Goal: Task Accomplishment & Management: Manage account settings

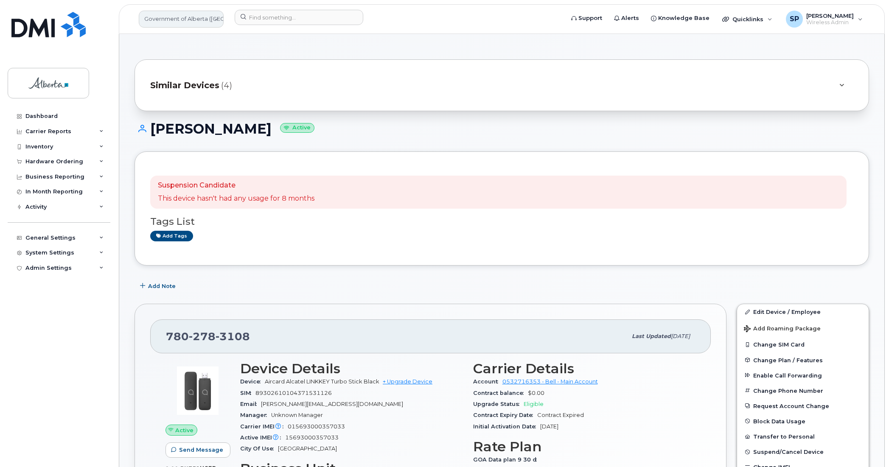
click at [187, 18] on link "Government of Alberta ([GEOGRAPHIC_DATA])" at bounding box center [181, 19] width 85 height 17
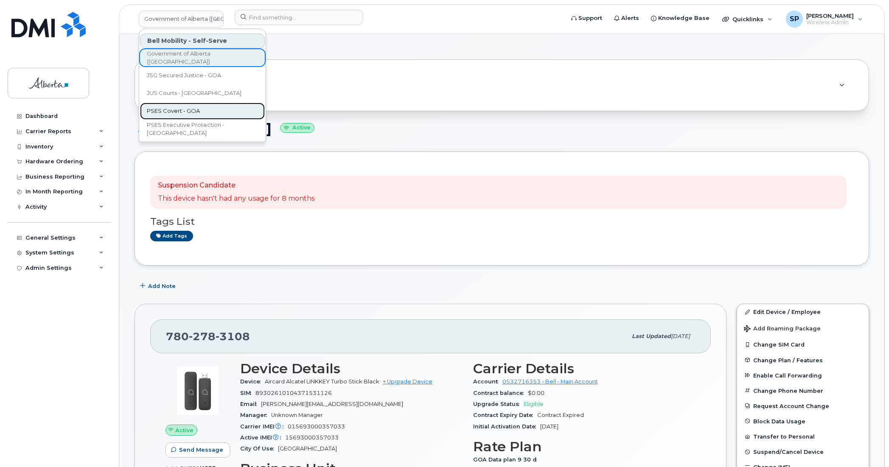
click at [180, 107] on span "PSES Covert - GOA" at bounding box center [173, 111] width 53 height 8
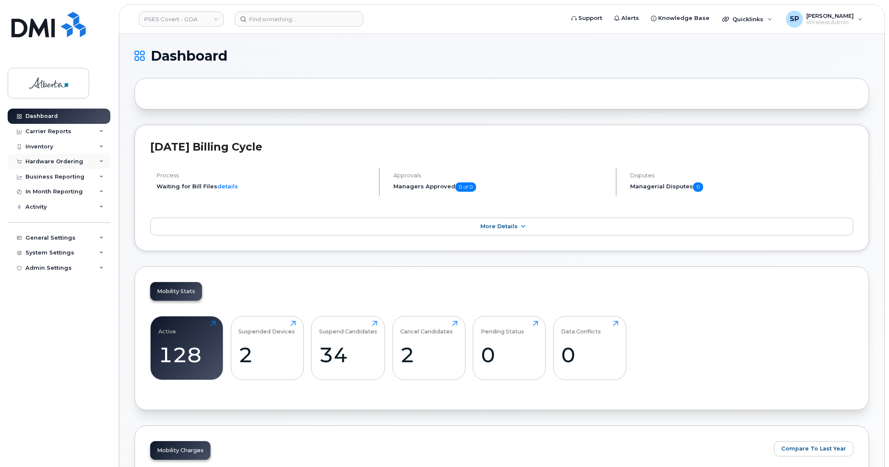
click at [66, 165] on div "Hardware Ordering" at bounding box center [54, 161] width 58 height 7
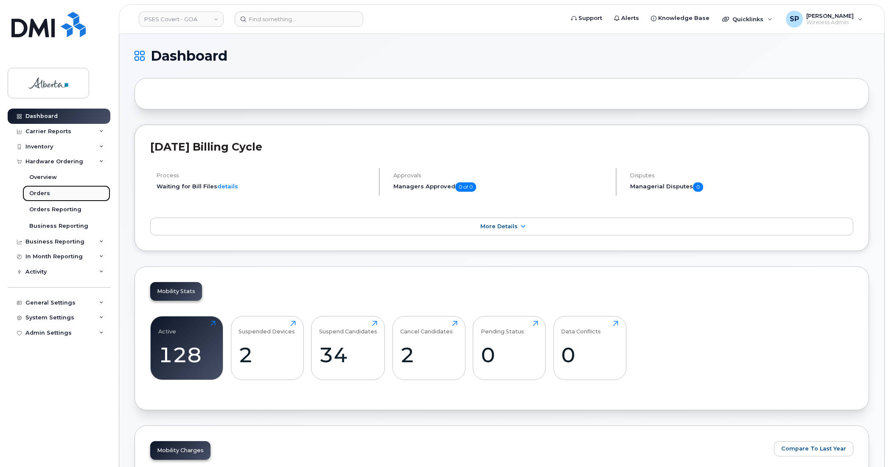
click at [42, 195] on div "Orders" at bounding box center [39, 194] width 21 height 8
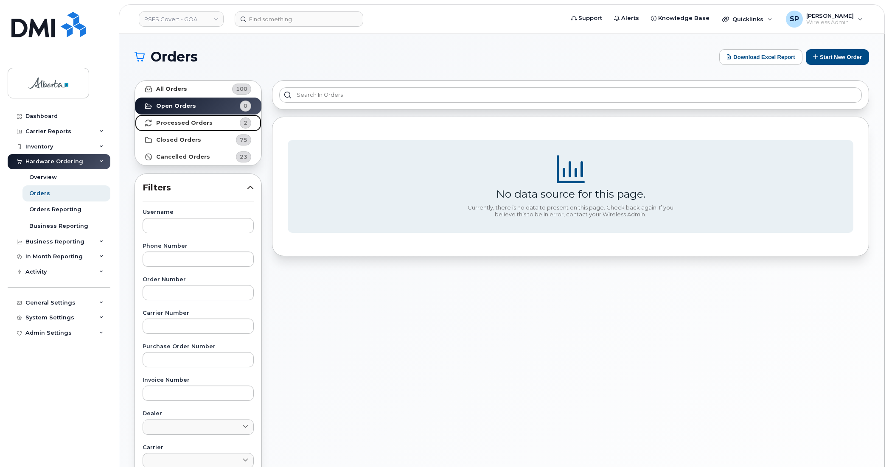
click at [174, 122] on strong "Processed Orders" at bounding box center [184, 123] width 56 height 7
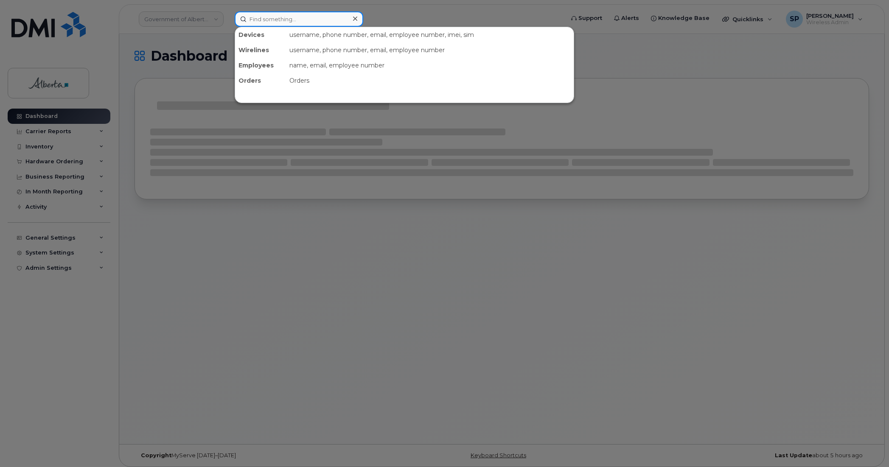
click at [286, 14] on input at bounding box center [299, 18] width 129 height 15
paste input "7802783108"
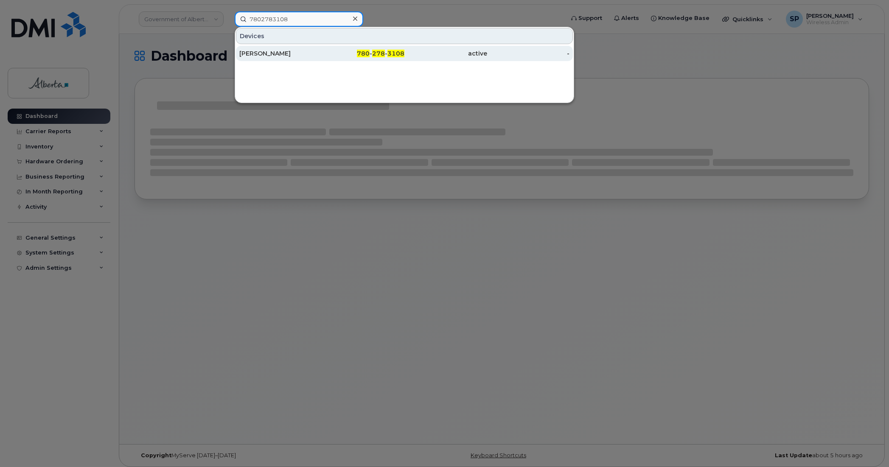
type input "7802783108"
click at [276, 56] on div "Elizabeth Macve" at bounding box center [280, 53] width 83 height 8
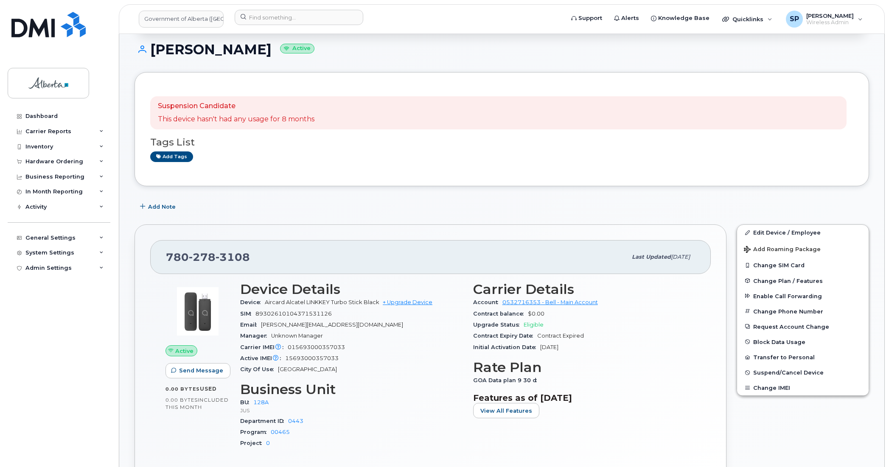
scroll to position [96, 0]
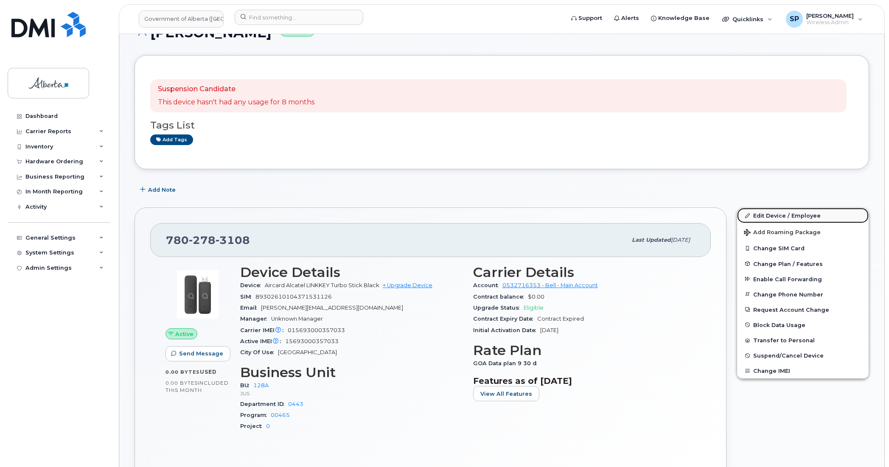
click at [759, 215] on link "Edit Device / Employee" at bounding box center [803, 215] width 132 height 15
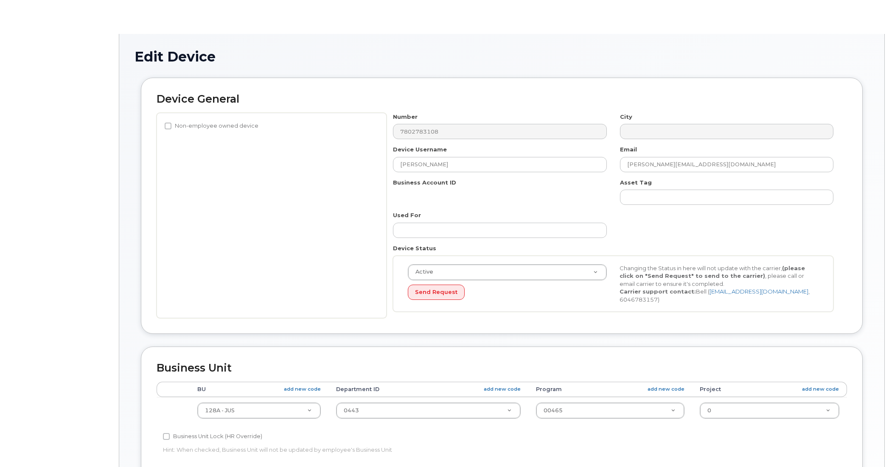
select select "4120330"
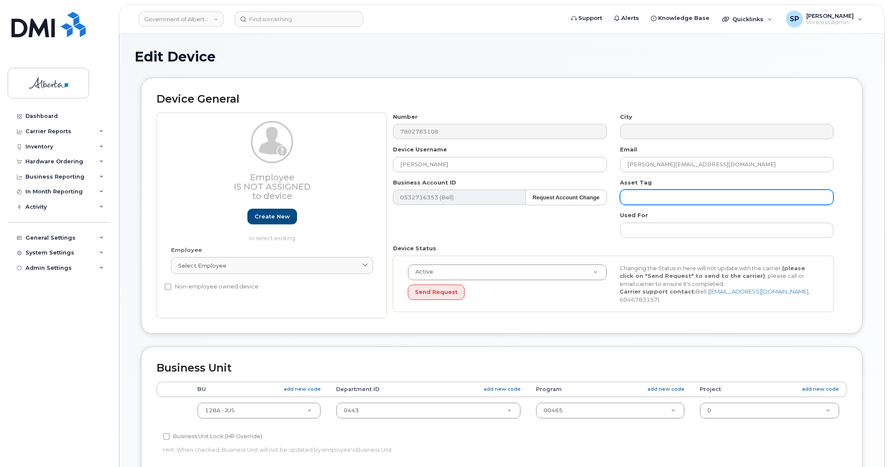
click at [722, 194] on input "text" at bounding box center [726, 197] width 213 height 15
paste input "L-167234"
click at [683, 197] on input "L-167234 s/n" at bounding box center [726, 197] width 213 height 15
paste input "PW0HPZPQ"
type input "L-167234 s/n PW0HPZPQ"
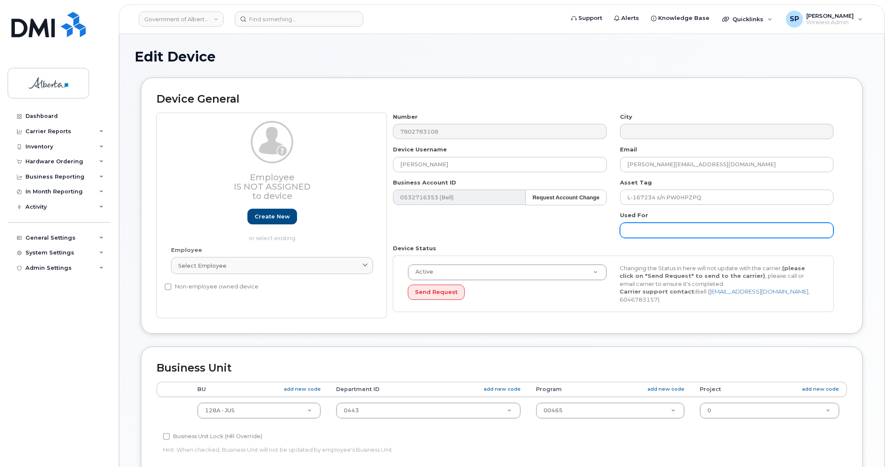
click at [629, 232] on input "text" at bounding box center [726, 230] width 213 height 15
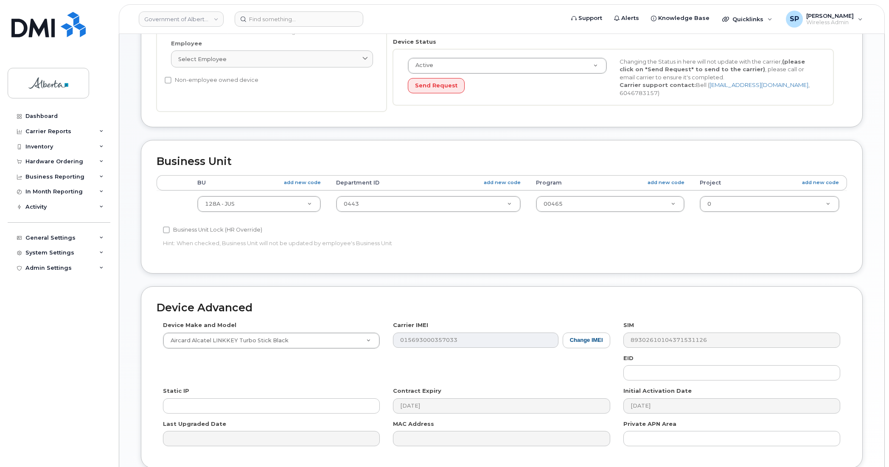
scroll to position [277, 0]
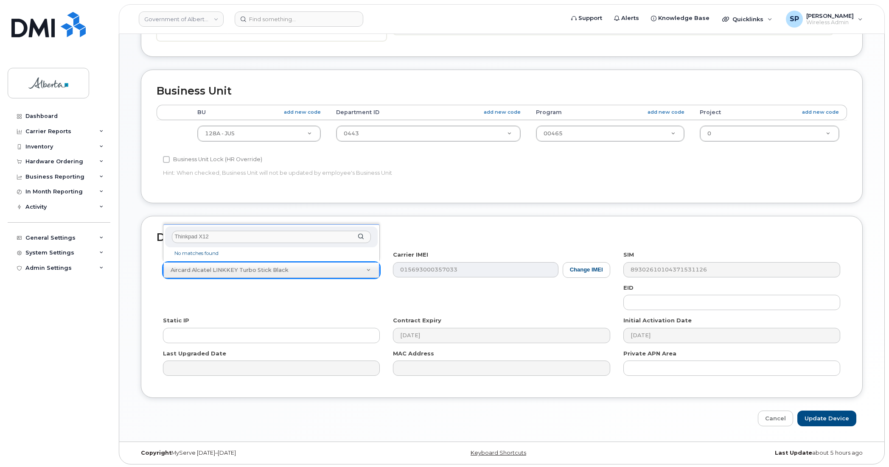
drag, startPoint x: 222, startPoint y: 236, endPoint x: 152, endPoint y: 244, distance: 70.5
click at [152, 244] on body "Government of Alberta (GOA) Support Alerts Knowledge Base Quicklinks Suspend / …" at bounding box center [444, 96] width 889 height 746
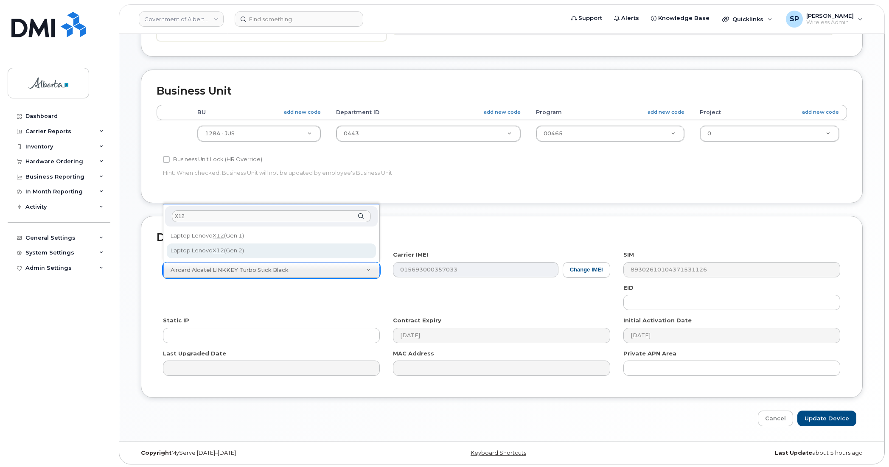
type input "X12"
select select "3327"
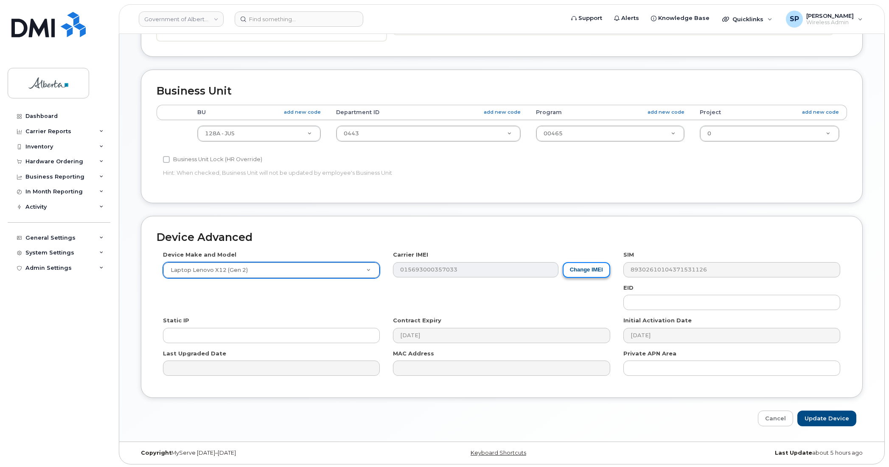
click at [588, 271] on button "Change IMEI" at bounding box center [587, 270] width 48 height 16
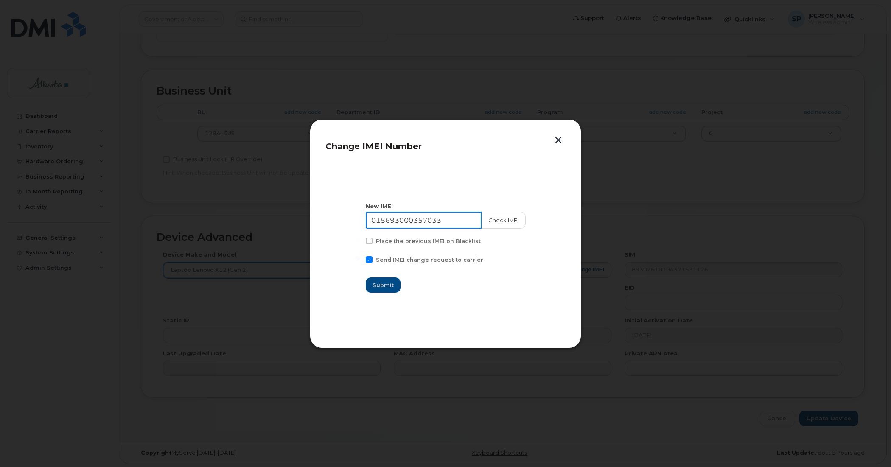
drag, startPoint x: 448, startPoint y: 221, endPoint x: 336, endPoint y: 221, distance: 111.2
click at [336, 221] on section "New IMEI 015693000357033 Check IMEI Place the previous IMEI on Blacklist Send I…" at bounding box center [445, 248] width 240 height 170
paste input "6509002878181"
type input "016509002878181"
click at [492, 221] on button "Check IMEI" at bounding box center [503, 220] width 45 height 17
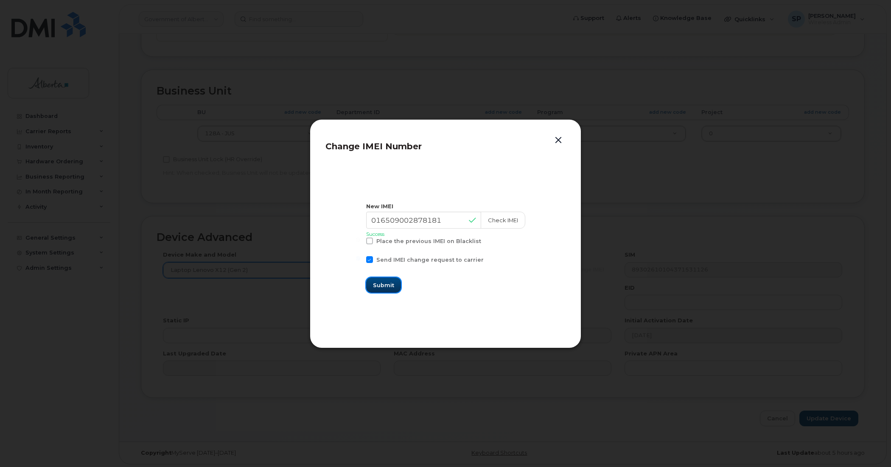
click at [389, 285] on span "Submit" at bounding box center [383, 285] width 21 height 8
type input "016509002878181"
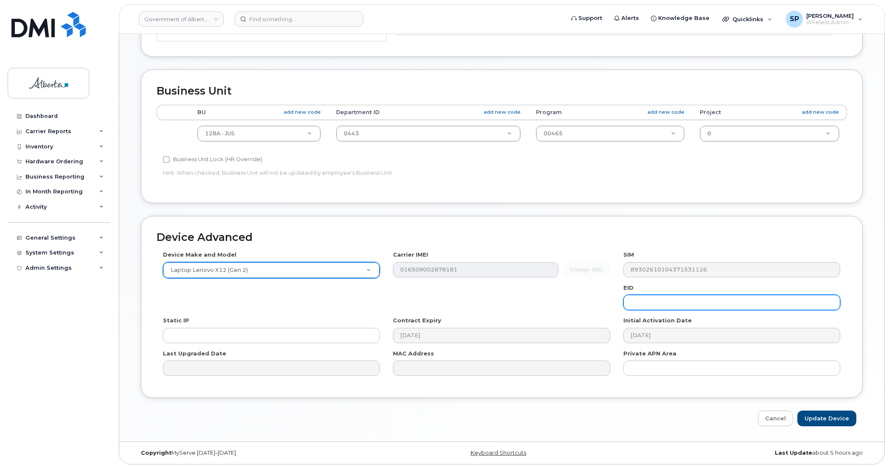
click at [644, 299] on input "text" at bounding box center [731, 302] width 217 height 15
paste input "89033023426200000000053033820865"
type input "89033023426200000000053033820865"
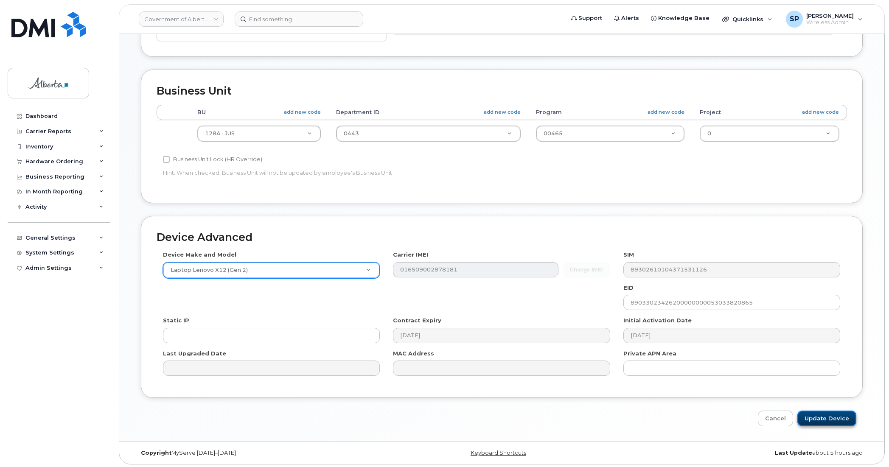
click at [820, 414] on input "Update Device" at bounding box center [826, 419] width 59 height 16
type input "Saving..."
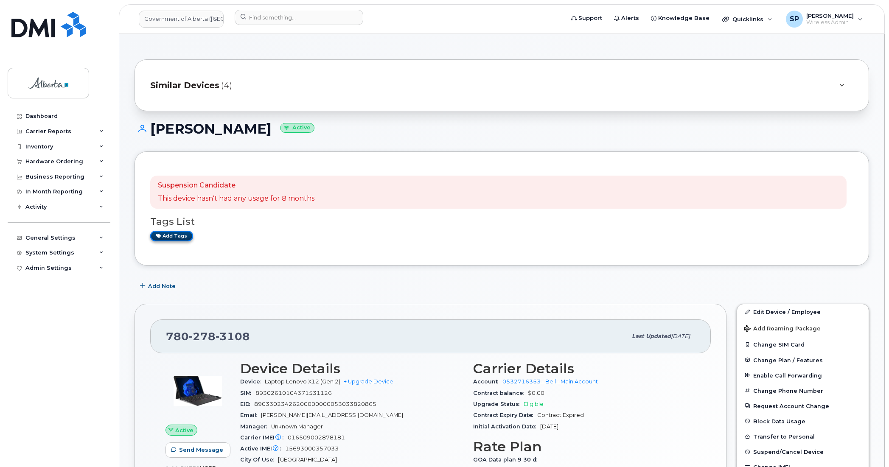
click at [168, 237] on link "Add tags" at bounding box center [171, 236] width 43 height 11
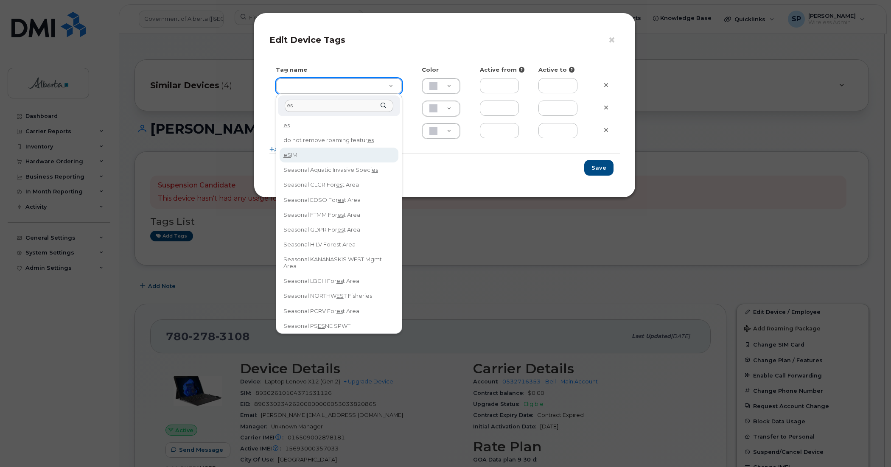
type input "es"
type input "eSIM"
type input "D6CDC1"
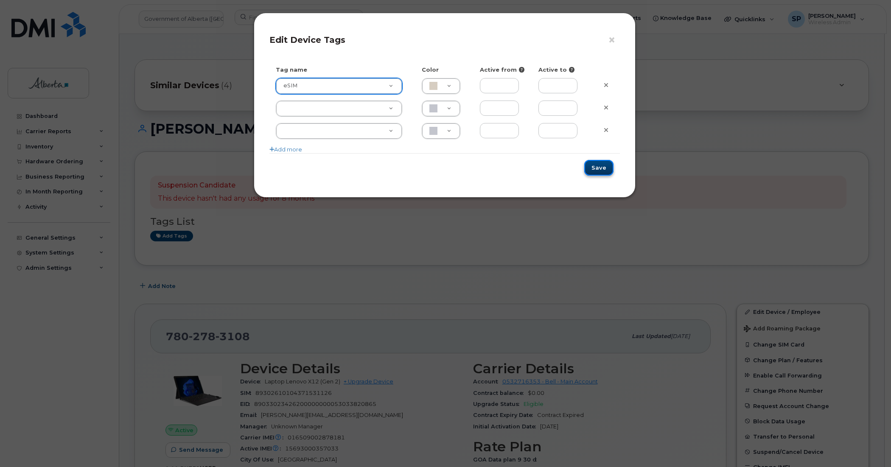
click at [600, 170] on button "Save" at bounding box center [598, 168] width 29 height 16
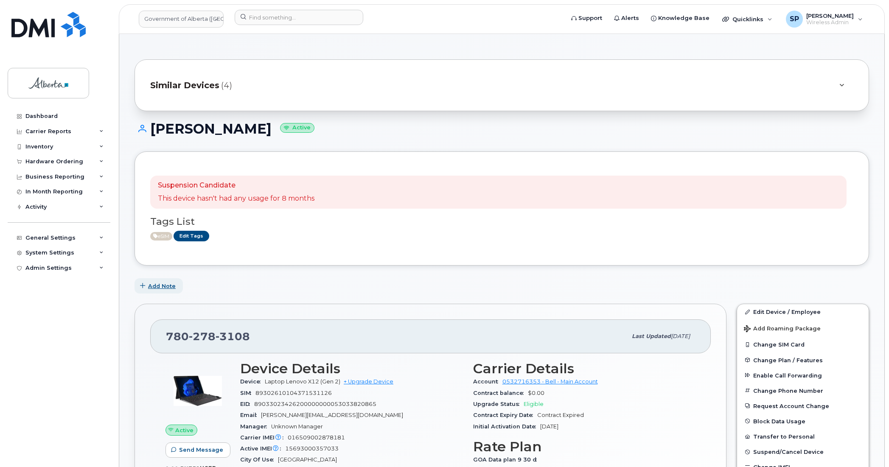
click at [160, 288] on span "Add Note" at bounding box center [162, 286] width 28 height 8
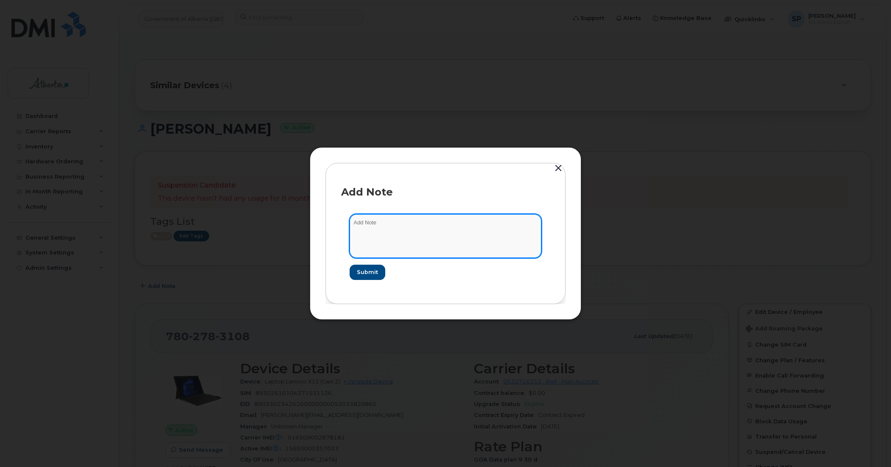
click at [367, 226] on textarea at bounding box center [446, 235] width 192 height 43
paste textarea "SIM Replace - 7802783108 Alcatel LINKKEY IMEI 015693000357033 move to eSIM on L…"
click at [352, 219] on textarea "SIM Replace - 7802783108 Alcatel LINKKEY IMEI 015693000357033 move to eSIM on L…" at bounding box center [446, 235] width 192 height 43
paste textarea "SCTASK0848181"
type textarea "SCTASK0848181 SIM Replace - 7802783108 Alcatel LINKKEY IMEI 015693000357033 mov…"
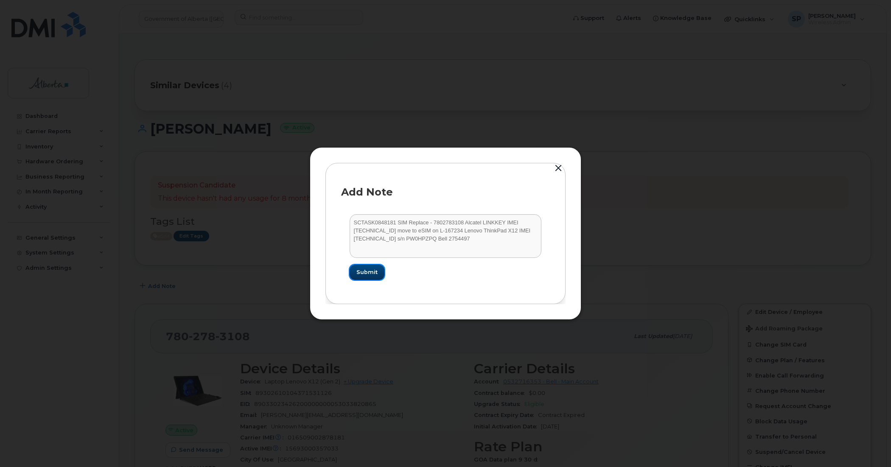
click at [369, 274] on span "Submit" at bounding box center [366, 272] width 21 height 8
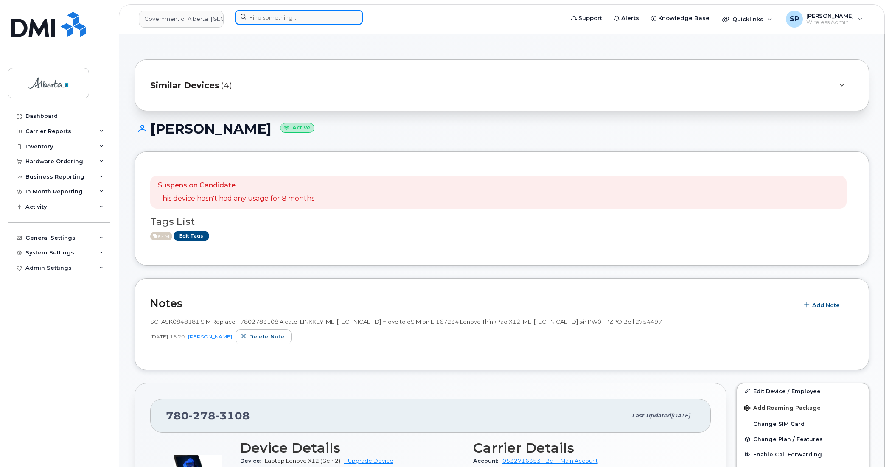
click at [286, 20] on input at bounding box center [299, 17] width 129 height 15
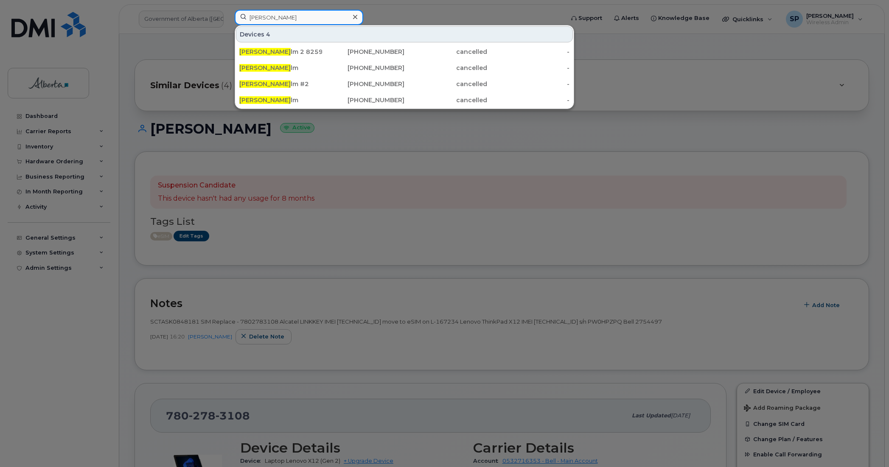
drag, startPoint x: 294, startPoint y: 18, endPoint x: 236, endPoint y: 20, distance: 58.2
click at [236, 20] on input "sandra denho" at bounding box center [299, 17] width 129 height 15
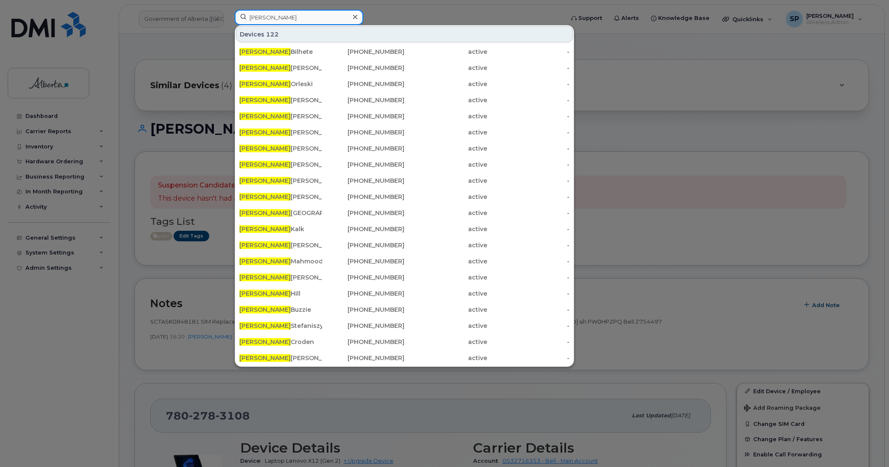
click at [274, 18] on input "ashley" at bounding box center [299, 17] width 129 height 15
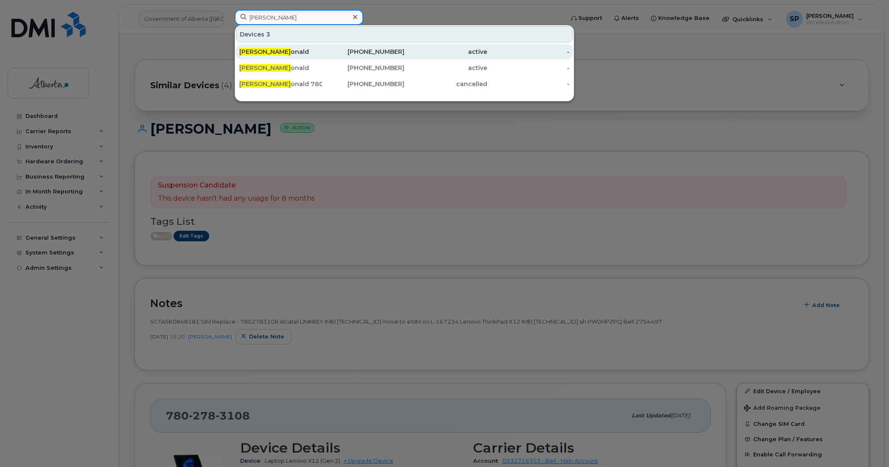
type input "ashley macd"
click at [272, 52] on span "Ashley MacD" at bounding box center [264, 52] width 51 height 8
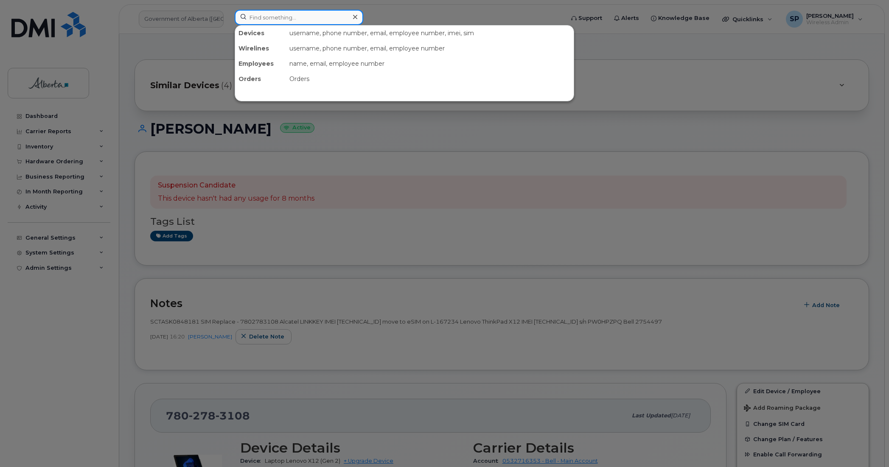
click at [297, 15] on input at bounding box center [299, 17] width 129 height 15
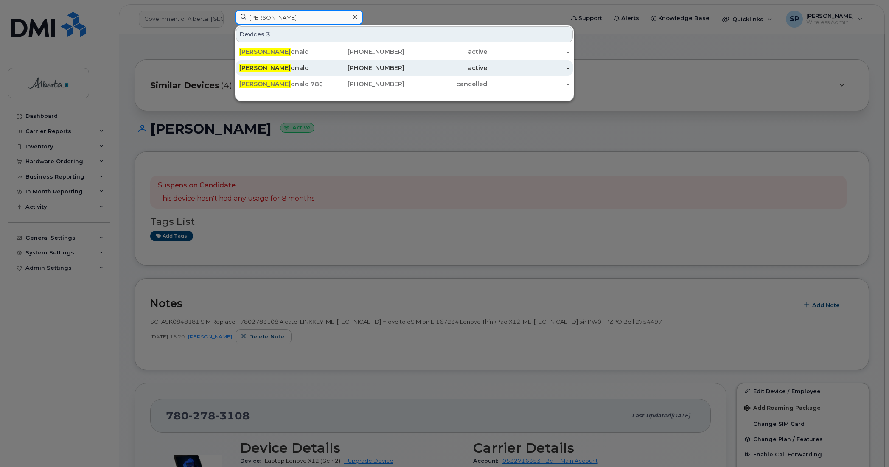
type input "[PERSON_NAME]"
click at [285, 69] on div "[PERSON_NAME]" at bounding box center [280, 68] width 83 height 8
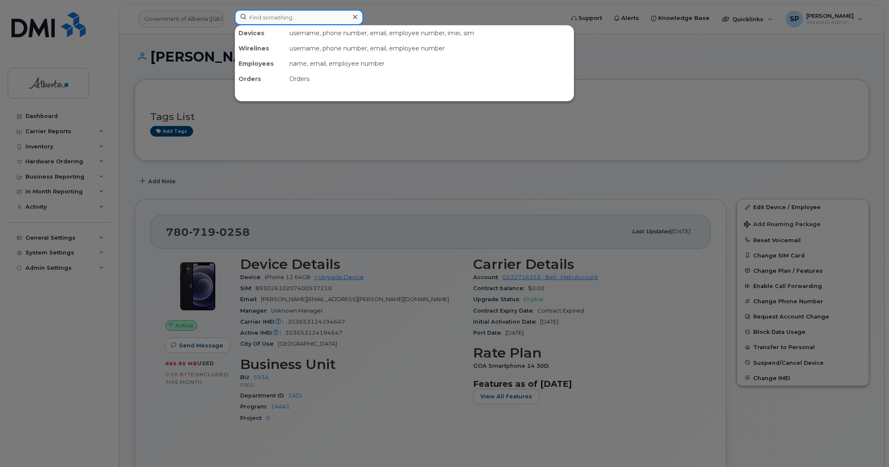
click at [319, 15] on input at bounding box center [299, 17] width 129 height 15
paste input "352070190280526"
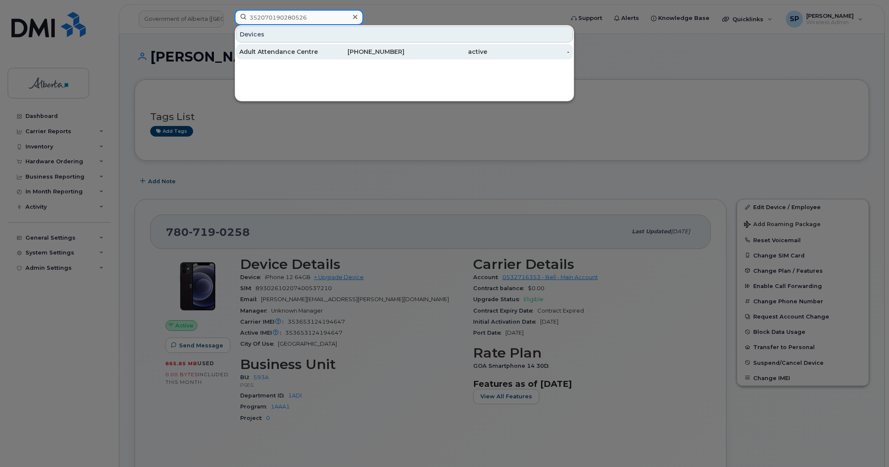
type input "352070190280526"
click at [294, 50] on div "Adult Attendance Centre" at bounding box center [280, 52] width 83 height 8
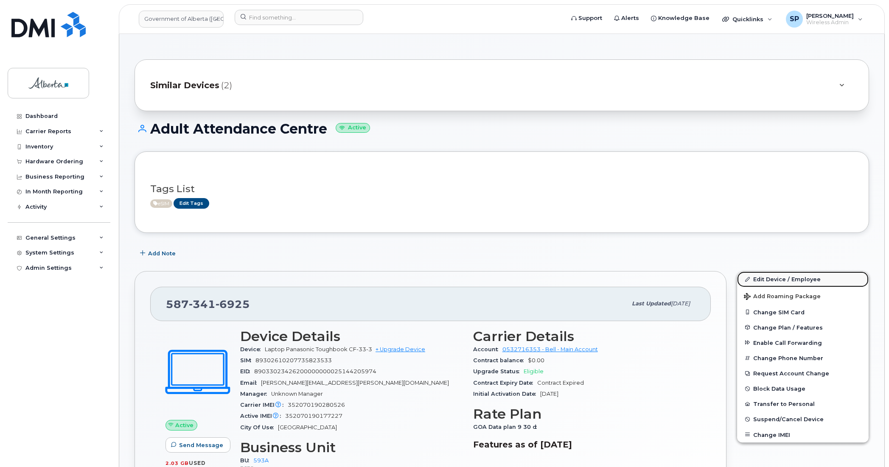
click at [767, 280] on link "Edit Device / Employee" at bounding box center [803, 279] width 132 height 15
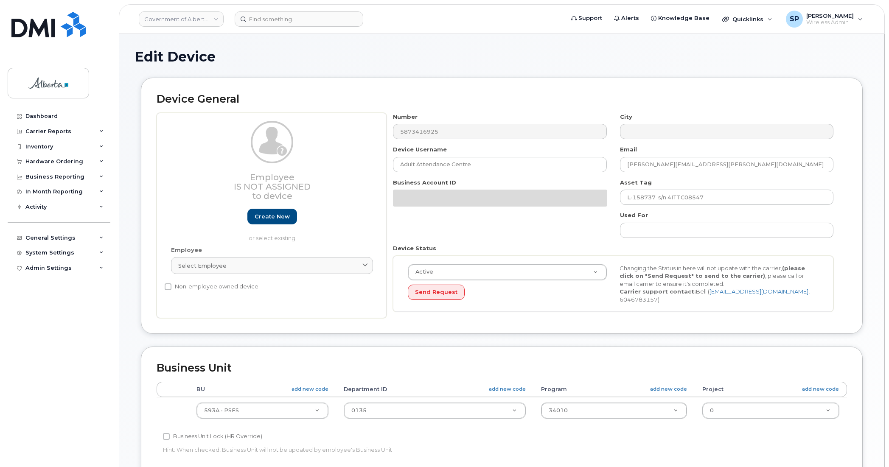
select select "4797682"
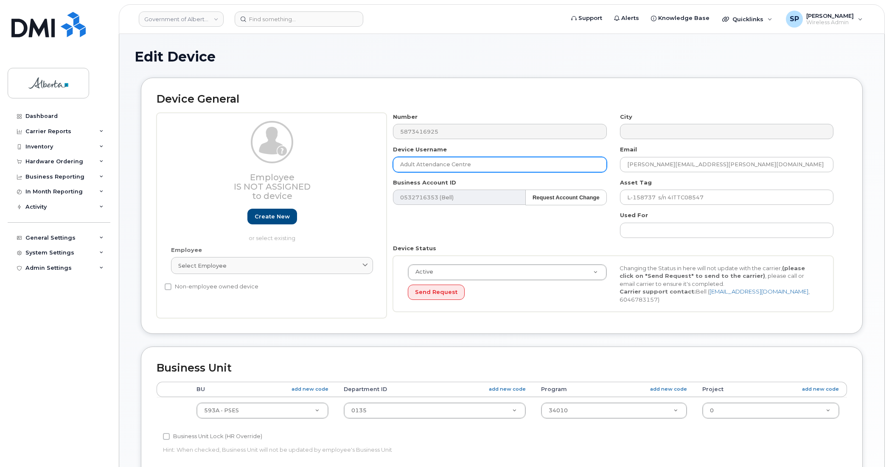
drag, startPoint x: 476, startPoint y: 168, endPoint x: 346, endPoint y: 170, distance: 129.8
click at [346, 170] on div "Employee Is not assigned to device Create new or select existing Employee Selec…" at bounding box center [502, 216] width 690 height 206
paste input "Community Surveillance"
type input "Community Surveillance"
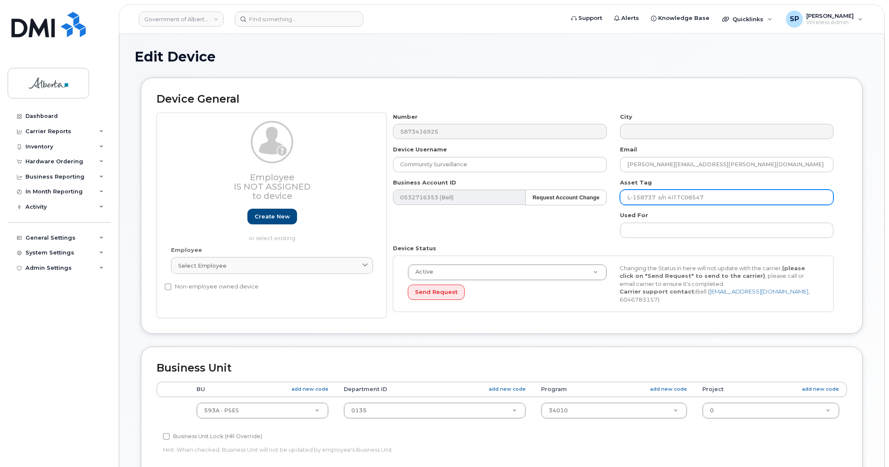
drag, startPoint x: 710, startPoint y: 199, endPoint x: 596, endPoint y: 213, distance: 114.7
click at [596, 213] on div "Number 5873416925 City Device Username Community Surveillance Email sandra.denh…" at bounding box center [613, 216] width 454 height 206
drag, startPoint x: 877, startPoint y: 176, endPoint x: 889, endPoint y: 178, distance: 12.5
click at [877, 176] on div "Edit Device Device General Employee Is not assigned to device Create new or sel…" at bounding box center [501, 376] width 765 height 685
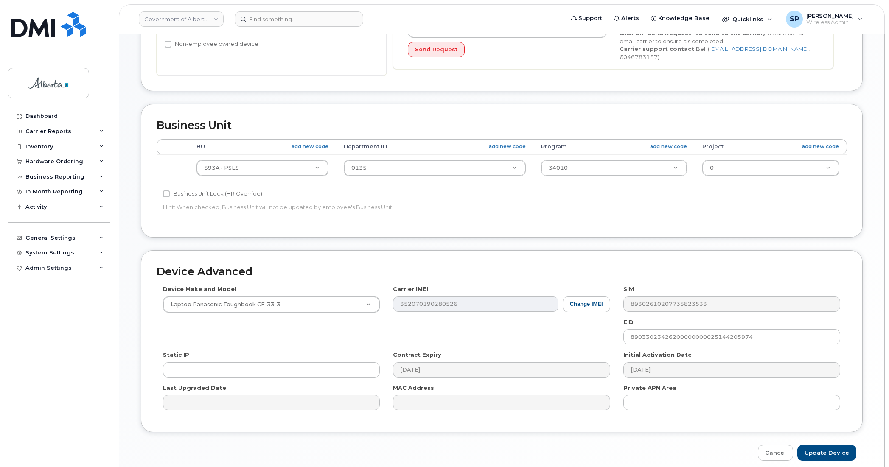
scroll to position [244, 0]
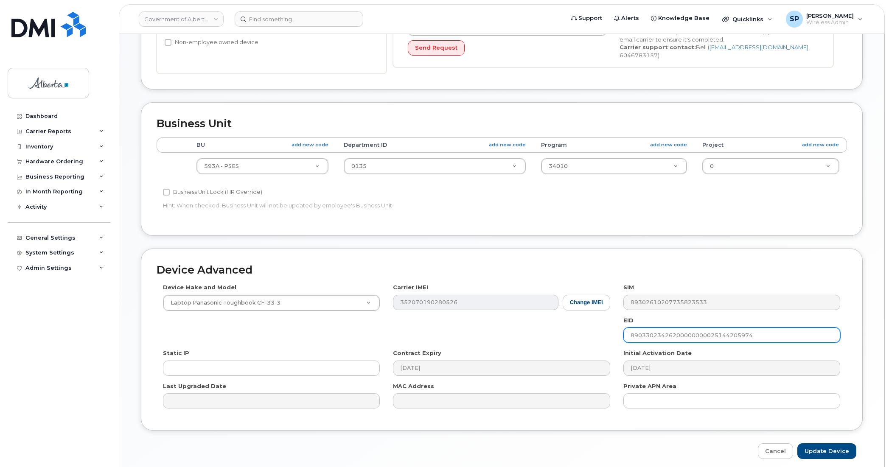
drag, startPoint x: 756, startPoint y: 331, endPoint x: 608, endPoint y: 330, distance: 148.9
click at [608, 330] on div "Device Make and Model Laptop Panasonic Toughbook CF-33-3 Android TCL 502 Watch …" at bounding box center [502, 349] width 690 height 132
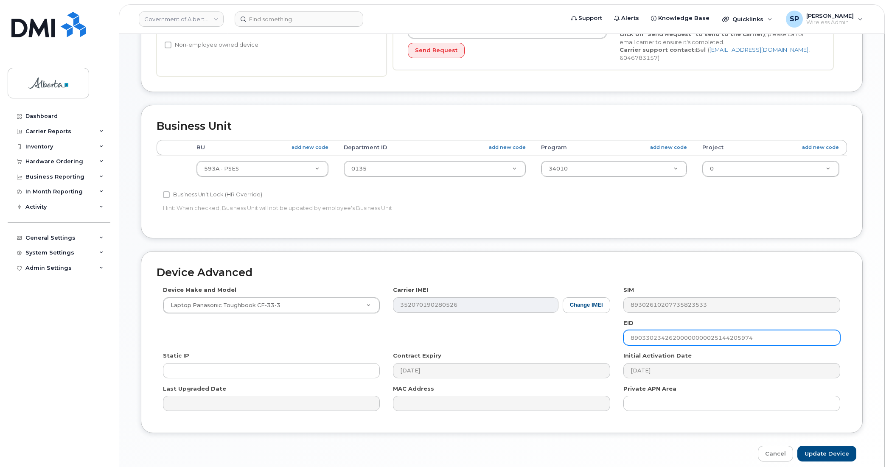
scroll to position [277, 0]
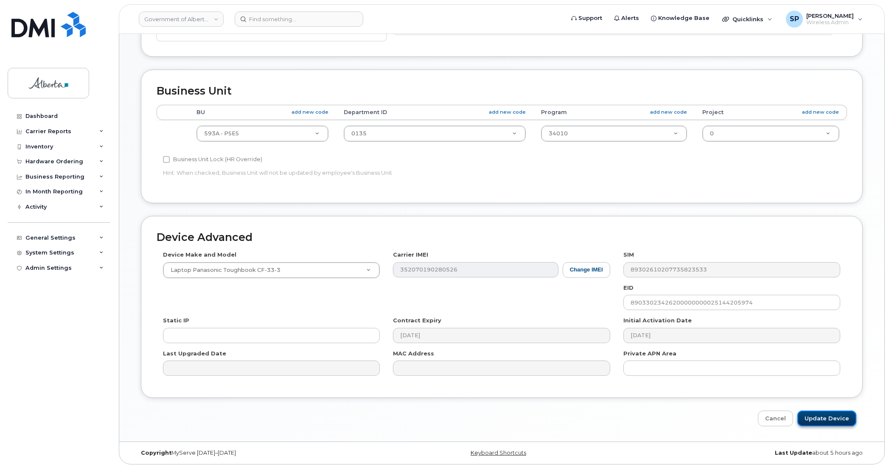
click at [818, 419] on input "Update Device" at bounding box center [826, 419] width 59 height 16
type input "Saving..."
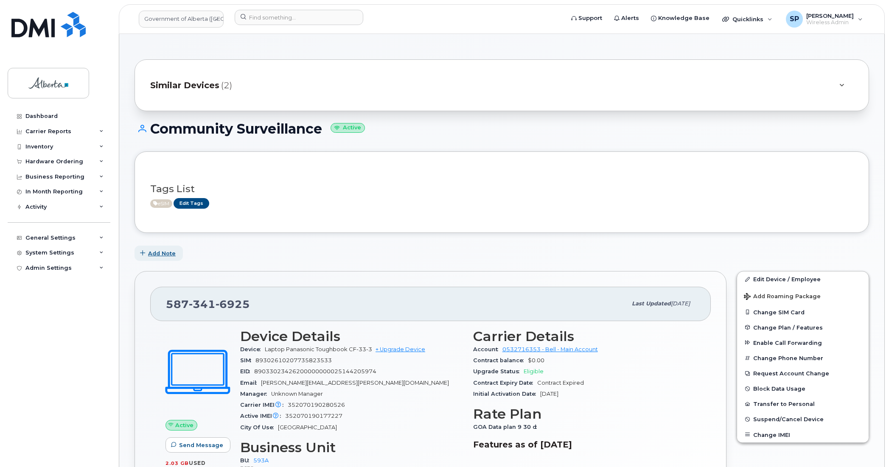
click at [162, 253] on span "Add Note" at bounding box center [162, 253] width 28 height 8
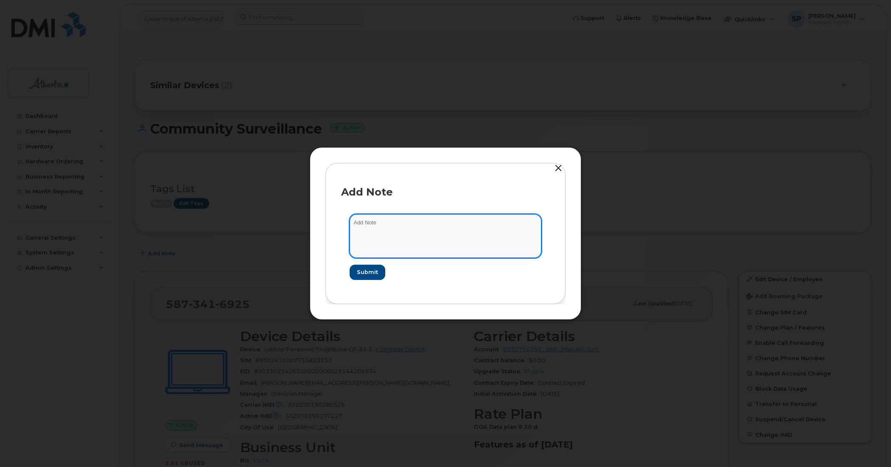
click at [389, 227] on textarea at bounding box center [446, 235] width 192 height 43
paste textarea "SCTASK0848317"
click at [420, 227] on textarea "SCTASK0848317" at bounding box center [446, 235] width 192 height 43
paste textarea "Plan New - (1) TELUS eSIM TL60028851"
drag, startPoint x: 498, startPoint y: 221, endPoint x: 518, endPoint y: 221, distance: 20.4
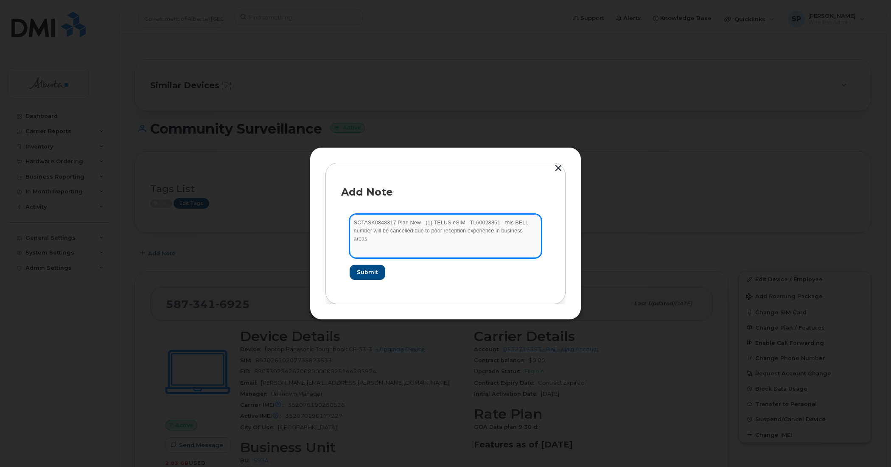
click at [499, 221] on textarea "SCTASK0848317 Plan New - (1) TELUS eSIM TL60028851 - this BELL number will be c…" at bounding box center [446, 235] width 192 height 43
type textarea "SCTASK0848317 Plan New - (1) TELUS eSIM TL60028851 -NOTE this BELL number will …"
click at [372, 272] on span "Submit" at bounding box center [366, 272] width 21 height 8
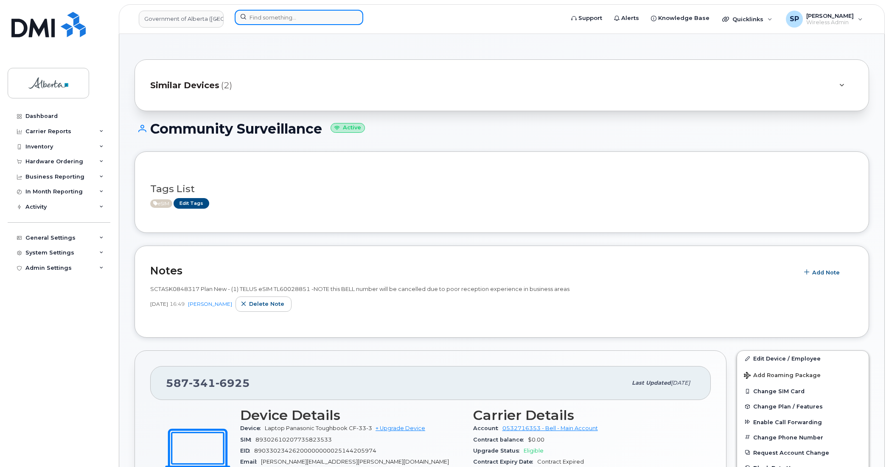
click at [308, 18] on input at bounding box center [299, 17] width 129 height 15
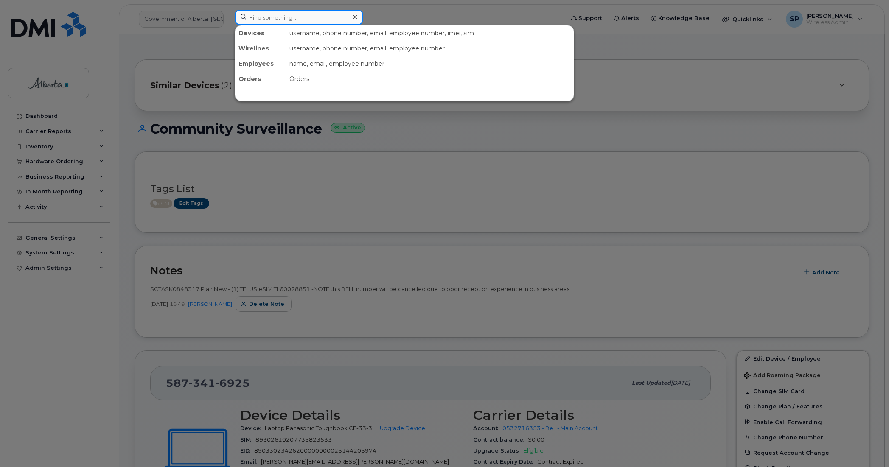
paste input "[PHONE_NUMBER]"
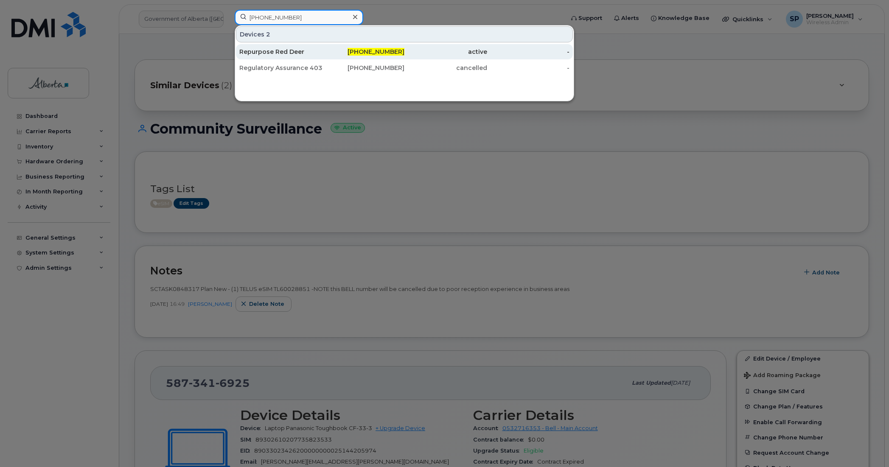
type input "403-588-6355"
click at [305, 53] on div "Repurpose Red Deer" at bounding box center [280, 52] width 83 height 8
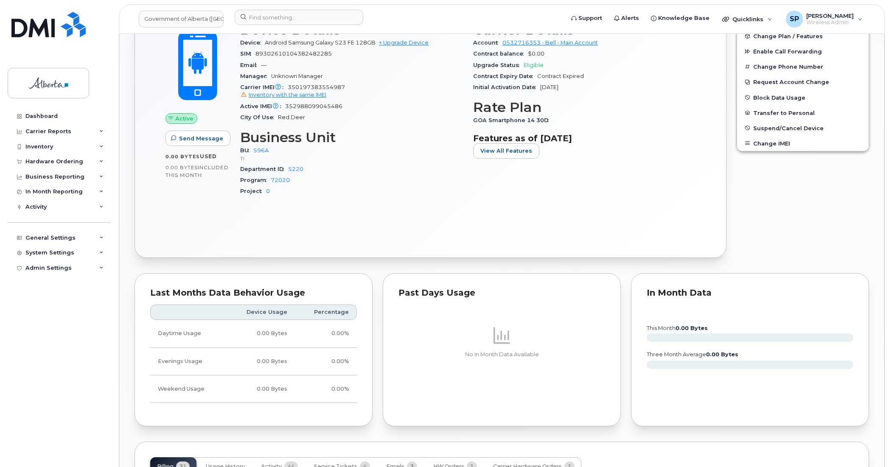
scroll to position [348, 0]
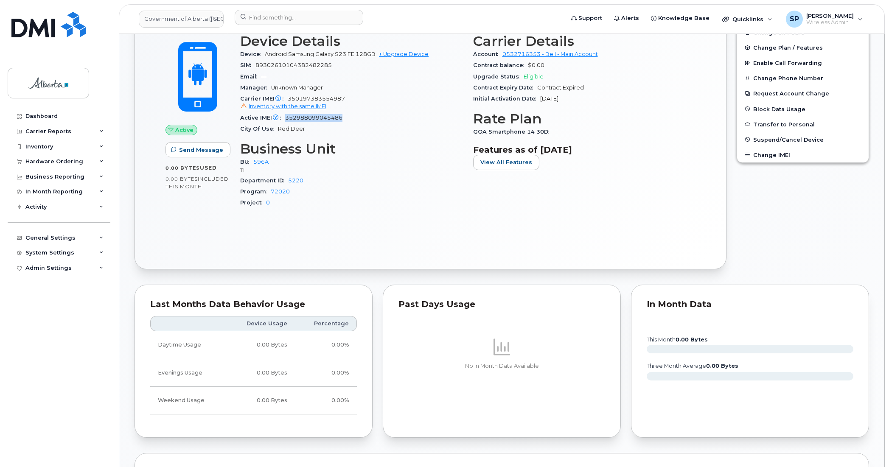
drag, startPoint x: 347, startPoint y: 119, endPoint x: 288, endPoint y: 121, distance: 59.4
click at [288, 121] on div "Active IMEI Active IMEI is refreshed daily with a delay of up to 48 hours follo…" at bounding box center [351, 117] width 223 height 11
copy span "352988099045486"
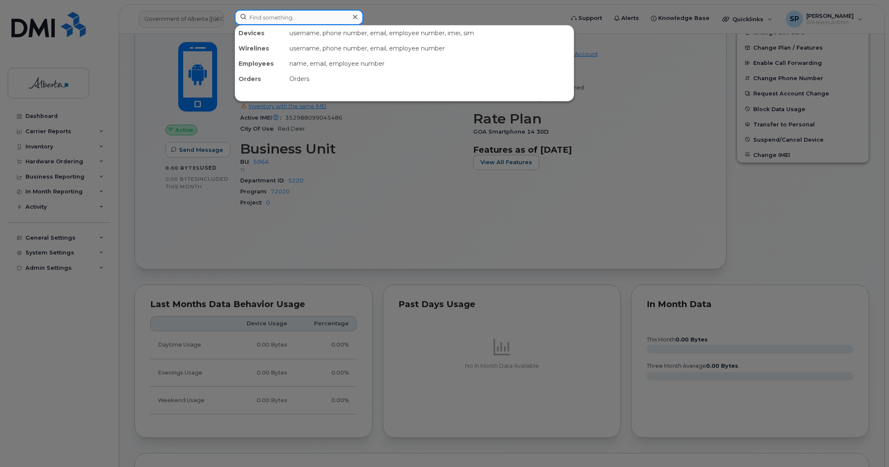
click at [311, 17] on input at bounding box center [299, 17] width 129 height 15
paste input "352988099045486"
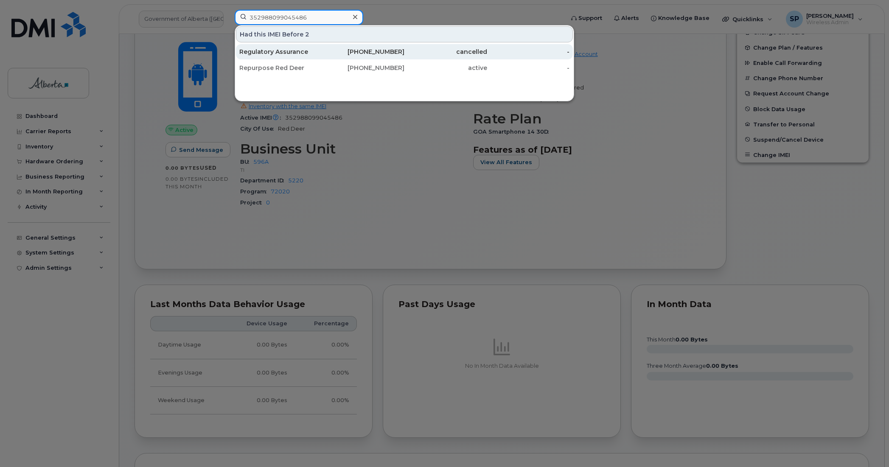
type input "352988099045486"
click at [288, 52] on div "Regulatory Assurance" at bounding box center [280, 52] width 83 height 8
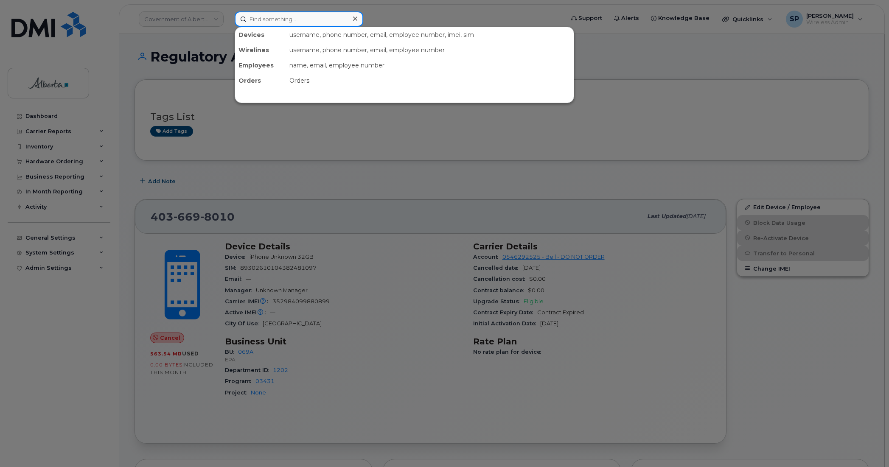
click at [297, 17] on input at bounding box center [299, 18] width 129 height 15
paste input "352988099045486"
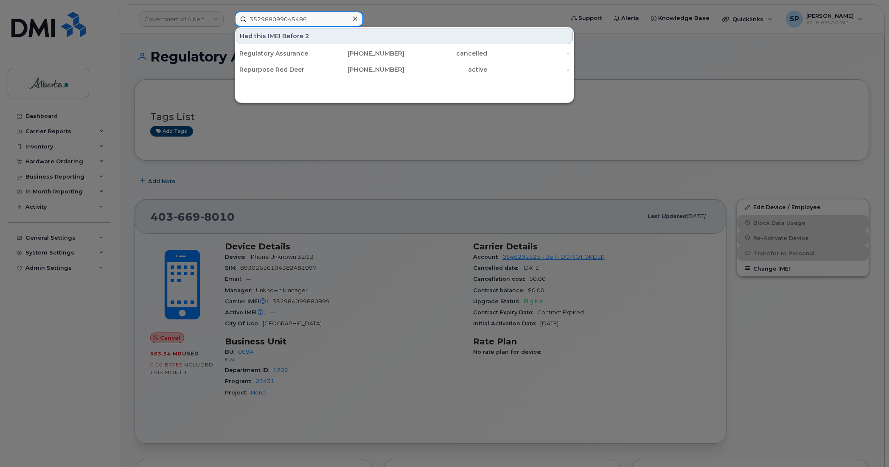
type input "352988099045486"
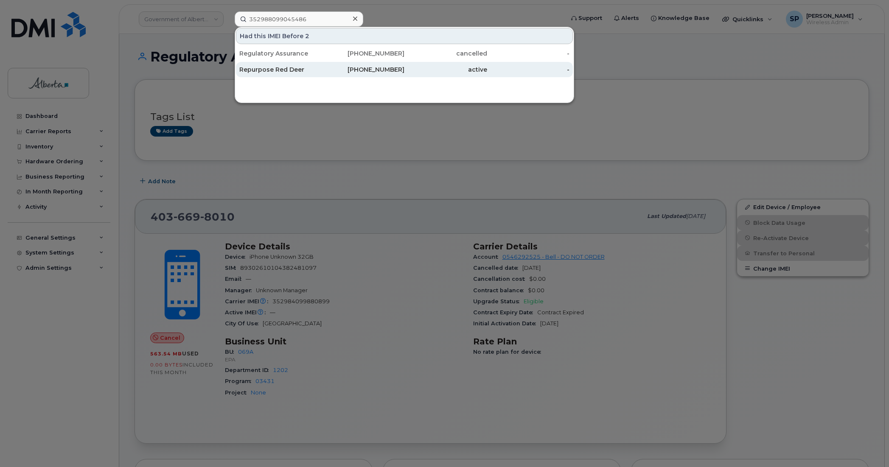
click at [286, 68] on div "Repurpose Red Deer" at bounding box center [280, 69] width 83 height 8
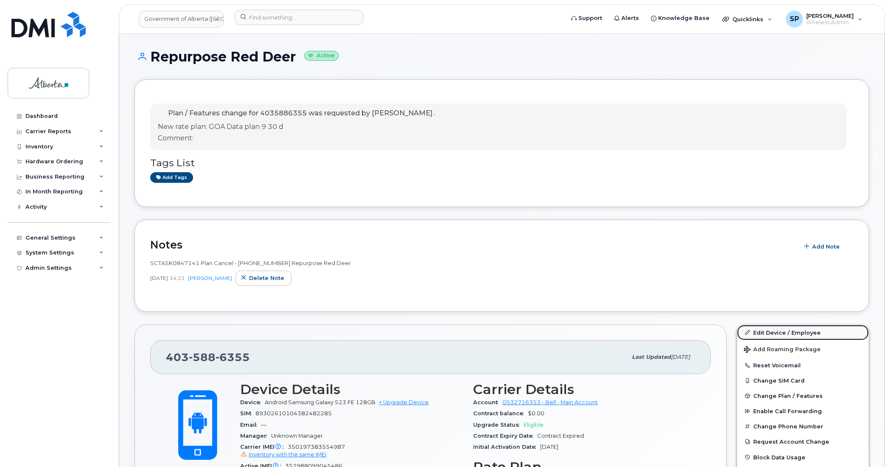
click at [769, 332] on link "Edit Device / Employee" at bounding box center [803, 332] width 132 height 15
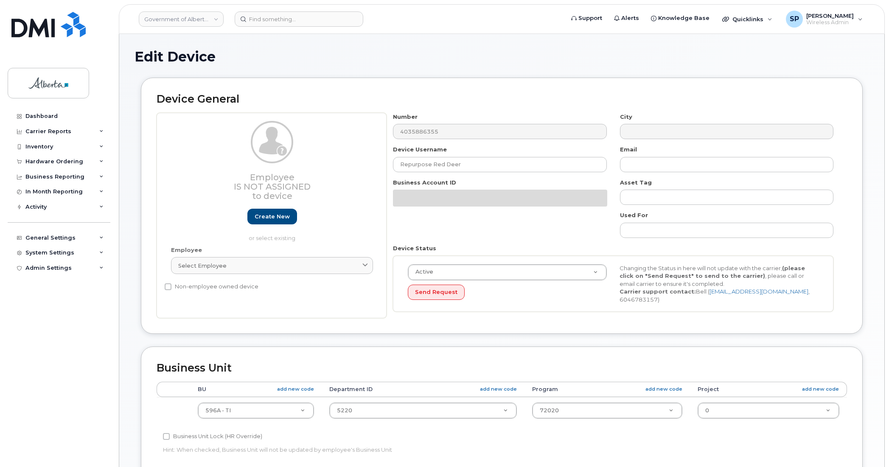
select select "4797729"
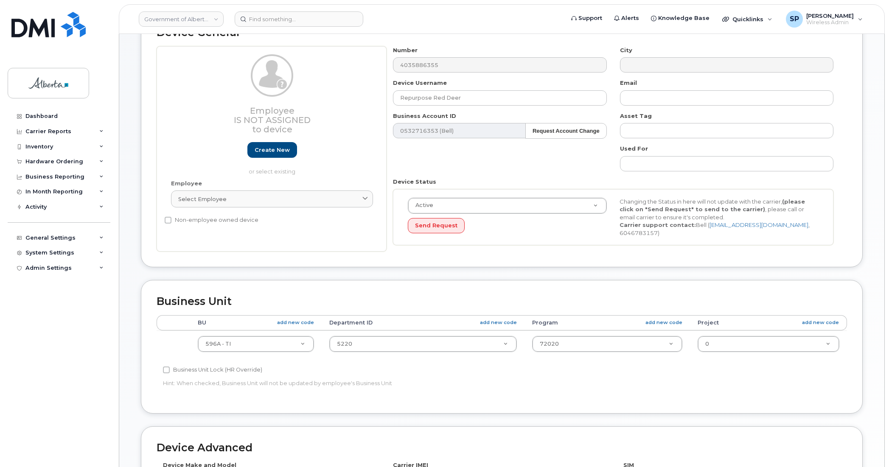
scroll to position [277, 0]
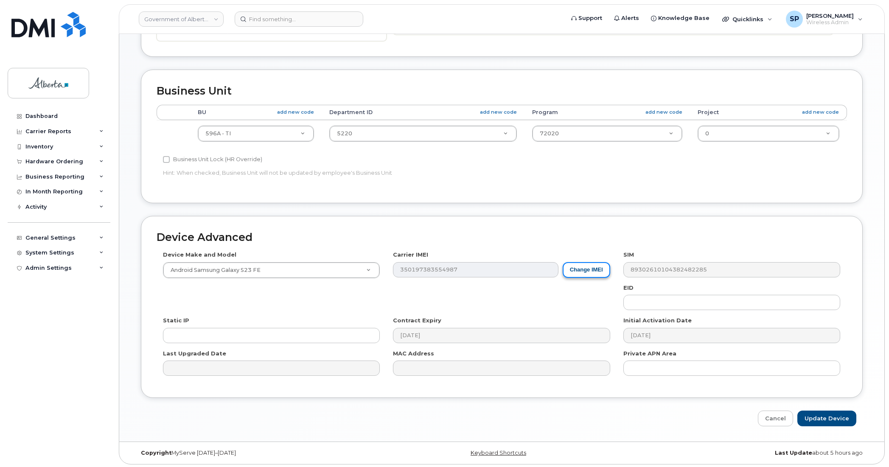
click at [590, 269] on button "Change IMEI" at bounding box center [587, 270] width 48 height 16
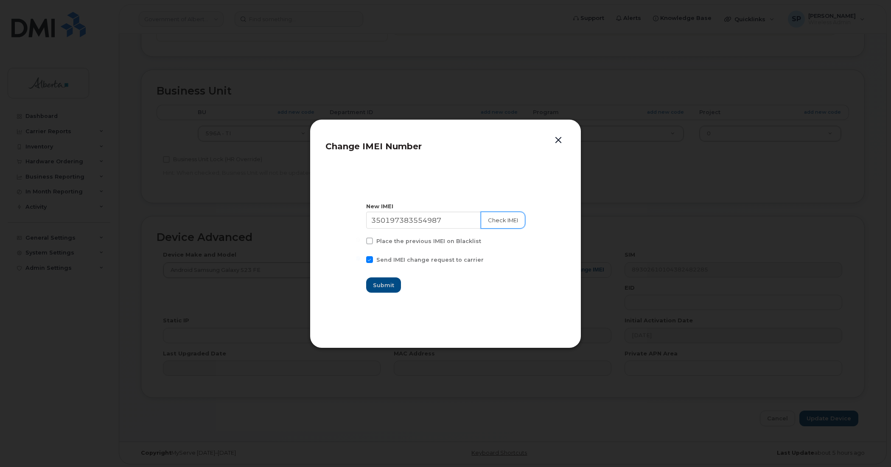
click at [495, 221] on button "Check IMEI" at bounding box center [503, 220] width 45 height 17
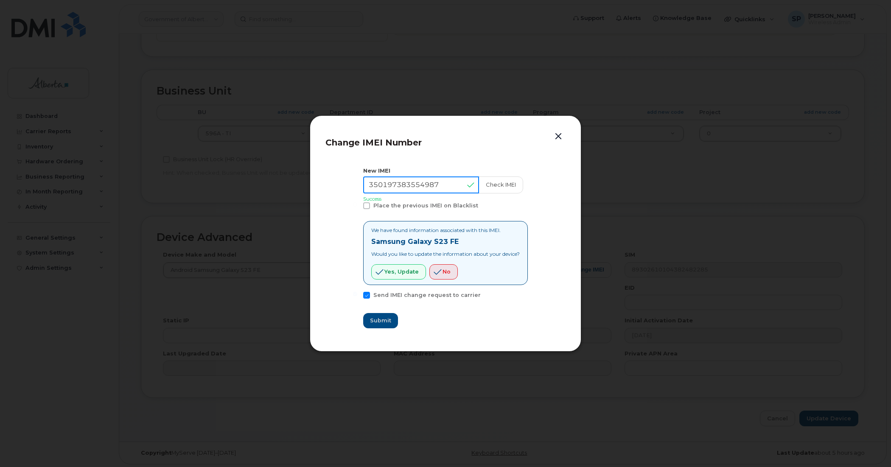
drag, startPoint x: 438, startPoint y: 183, endPoint x: 357, endPoint y: 188, distance: 81.2
click at [357, 188] on section "New IMEI [TECHNICAL_ID] Check IMEI Success Place the previous IMEI on Blacklist…" at bounding box center [445, 247] width 240 height 177
click at [559, 135] on button "button" at bounding box center [558, 137] width 13 height 12
